Goal: Transaction & Acquisition: Subscribe to service/newsletter

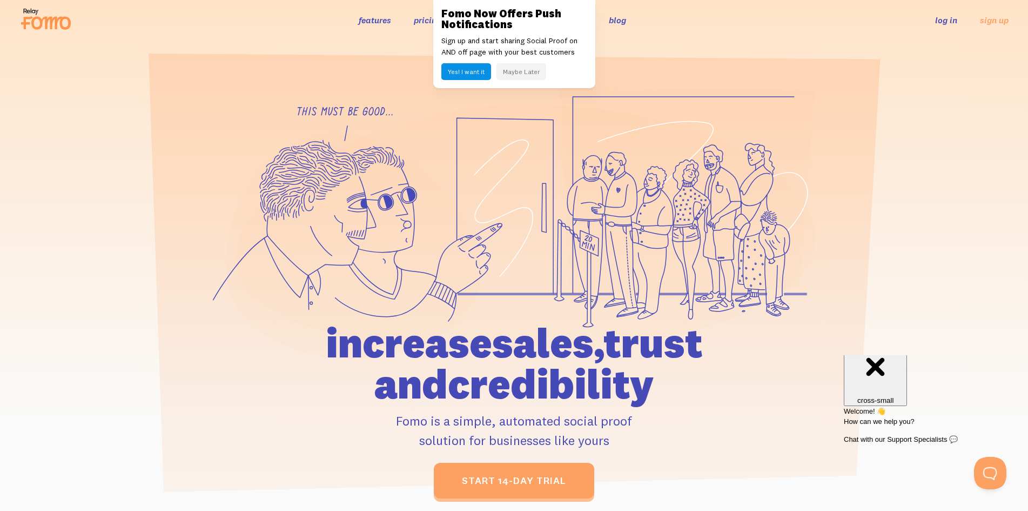
scroll to position [22, 0]
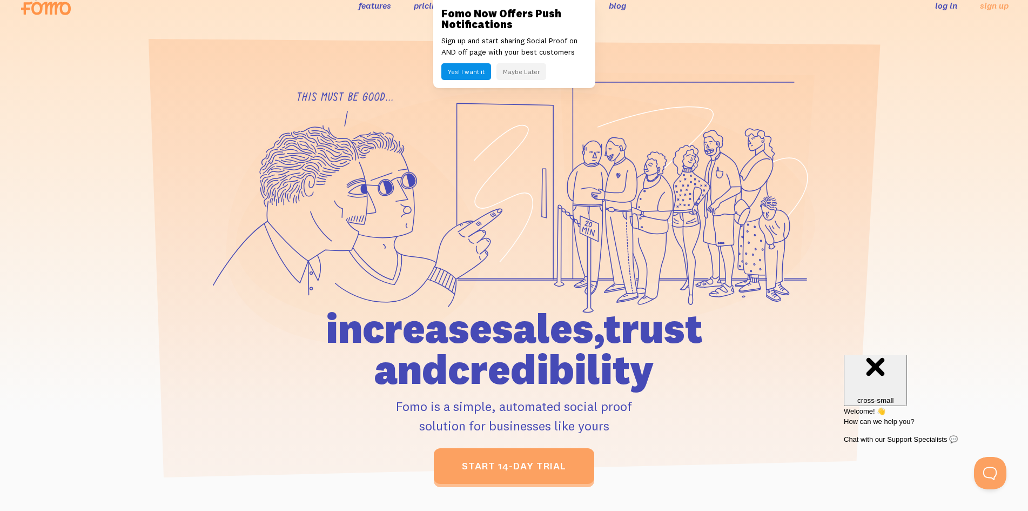
click at [422, 2] on link "pricing" at bounding box center [428, 5] width 28 height 11
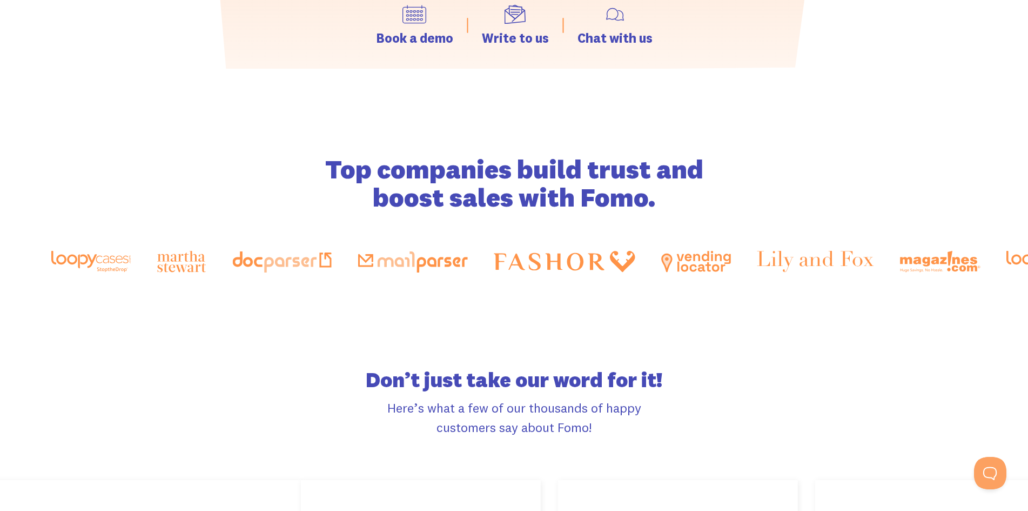
scroll to position [5, 0]
click at [490, 8] on link "Write to us" at bounding box center [516, 20] width 64 height 39
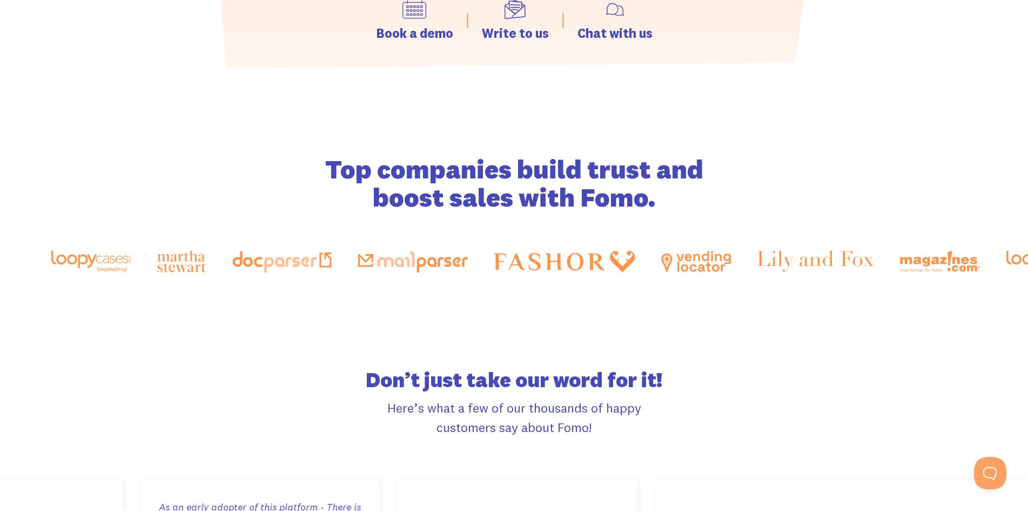
click at [170, 125] on link at bounding box center [514, 255] width 1028 height 511
